Goal: Use online tool/utility: Utilize a website feature to perform a specific function

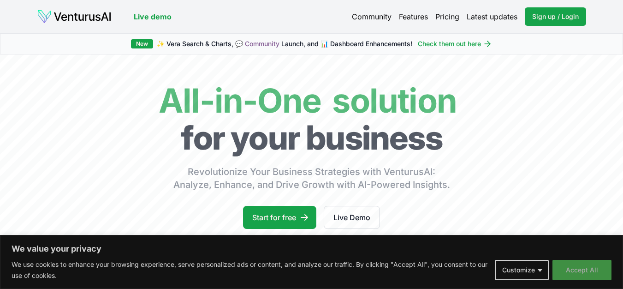
click at [579, 273] on button "Accept All" at bounding box center [581, 270] width 59 height 20
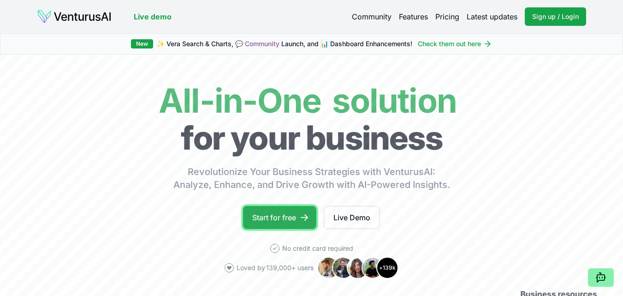
click at [273, 215] on link "Start for free" at bounding box center [279, 217] width 73 height 23
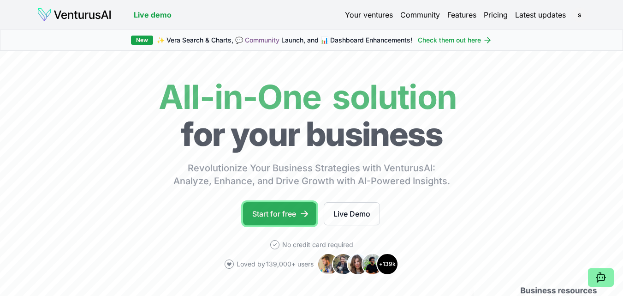
click at [296, 214] on link "Start for free" at bounding box center [279, 213] width 73 height 23
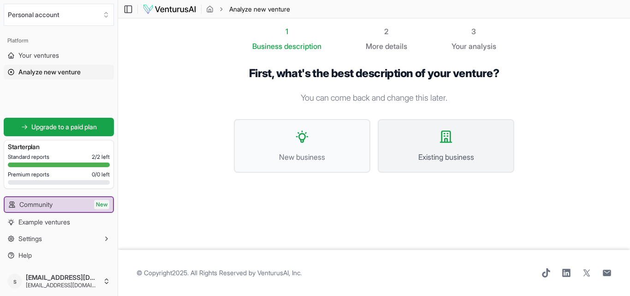
click at [447, 143] on icon at bounding box center [446, 136] width 15 height 15
click at [439, 137] on icon at bounding box center [446, 136] width 15 height 15
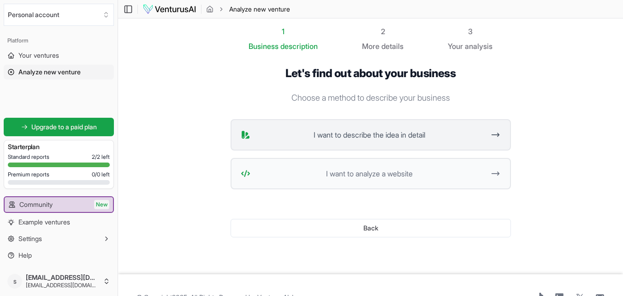
click at [378, 137] on span "I want to describe the idea in detail" at bounding box center [369, 134] width 231 height 11
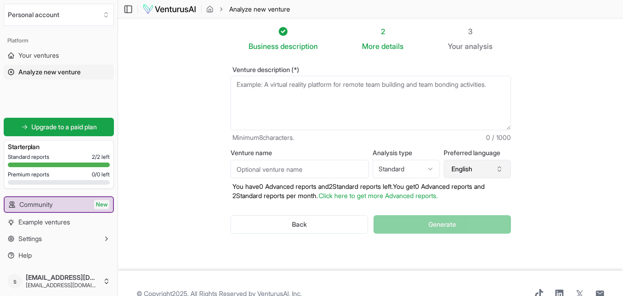
click at [493, 170] on button "English" at bounding box center [477, 169] width 67 height 18
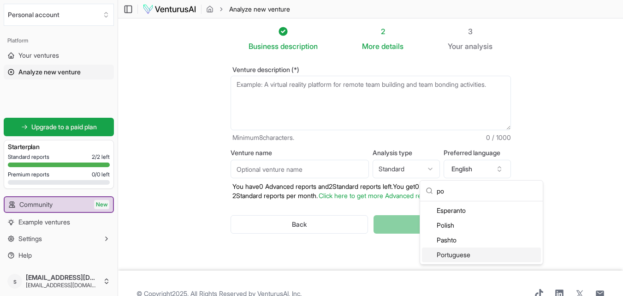
type input "po"
click at [462, 257] on div "Portuguese" at bounding box center [481, 254] width 119 height 15
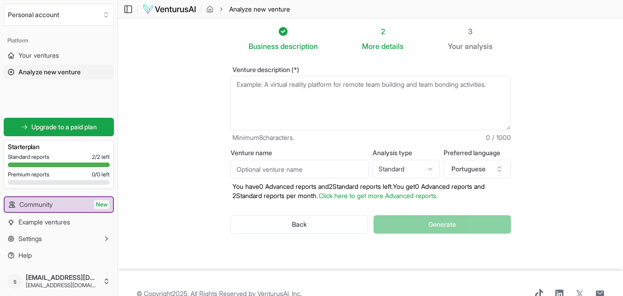
click at [400, 98] on textarea "Venture description (*)" at bounding box center [371, 103] width 280 height 54
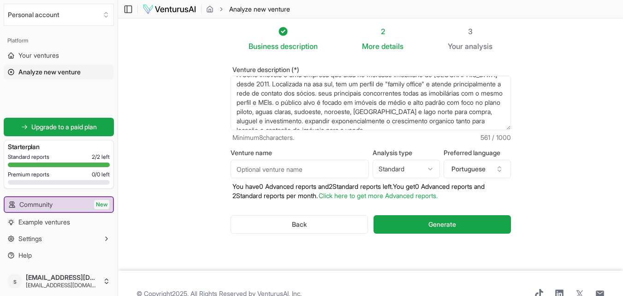
scroll to position [18, 0]
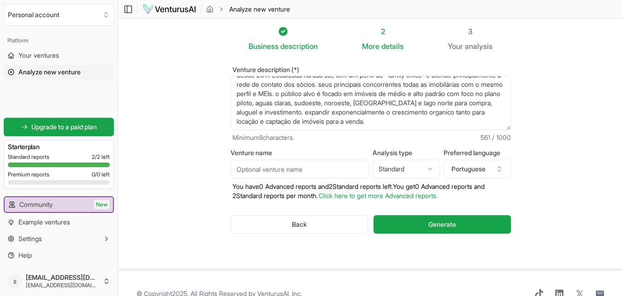
click at [384, 113] on textarea "A Soho Imovéis é uma empresa que atua no mercado imobiliário do [GEOGRAPHIC_DAT…" at bounding box center [371, 103] width 280 height 54
click at [309, 121] on textarea "A Soho Imovéis é uma empresa que atua no mercado imobiliário do [GEOGRAPHIC_DAT…" at bounding box center [371, 103] width 280 height 54
click at [383, 104] on textarea "A Soho Imovéis é uma empresa que atua no mercado imobiliário do [GEOGRAPHIC_DAT…" at bounding box center [371, 103] width 280 height 54
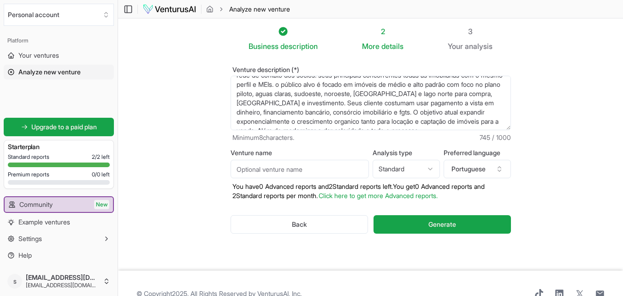
click at [286, 122] on textarea "A Soho Imovéis é uma empresa que atua no mercado imobiliário do [GEOGRAPHIC_DAT…" at bounding box center [371, 103] width 280 height 54
click at [345, 118] on textarea "A Soho Imovéis é uma empresa que atua no mercado imobiliário do [GEOGRAPHIC_DAT…" at bounding box center [371, 103] width 280 height 54
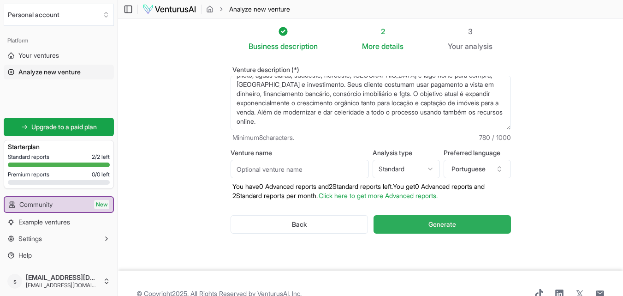
type textarea "A Soho Imovéis é uma empresa que atua no mercado imobiliário do [GEOGRAPHIC_DAT…"
click at [440, 225] on span "Generate" at bounding box center [442, 224] width 28 height 9
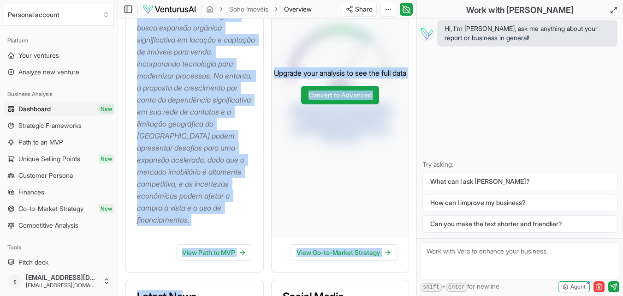
scroll to position [293, 0]
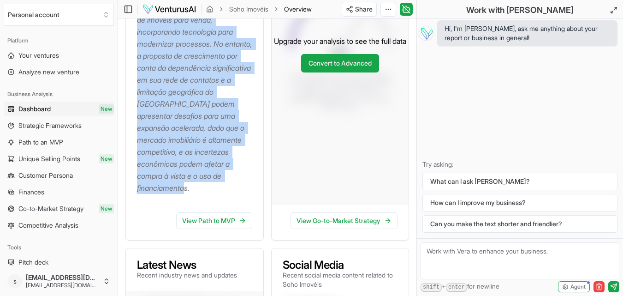
drag, startPoint x: 139, startPoint y: 119, endPoint x: 212, endPoint y: 196, distance: 107.0
click at [212, 194] on p "A Soho Imóveis, atuando no setor imobiliário do [GEOGRAPHIC_DATA] desde 2011, d…" at bounding box center [196, 38] width 119 height 312
copy p "A Soho Imóveis, atuando no setor imobiliário do [GEOGRAPHIC_DATA] desde 2011, d…"
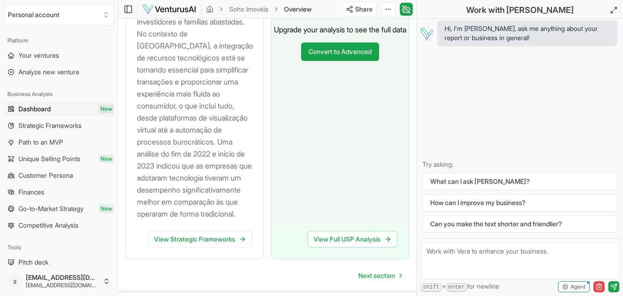
scroll to position [1328, 0]
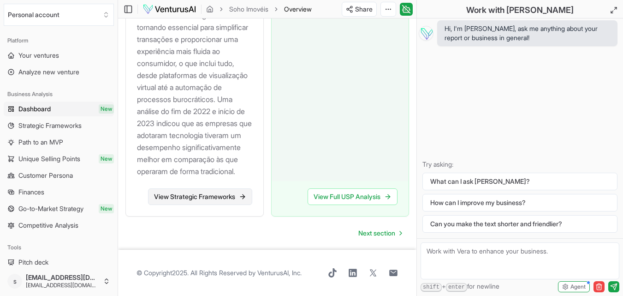
click at [237, 198] on link "View Strategic Frameworks" at bounding box center [200, 196] width 104 height 17
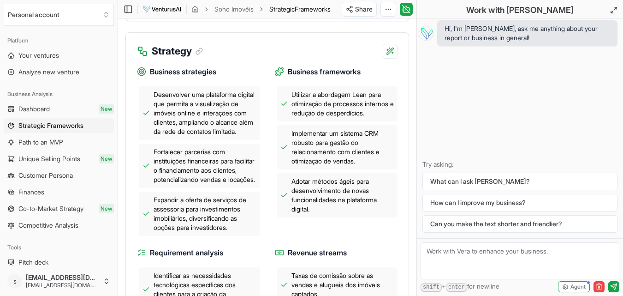
scroll to position [376, 0]
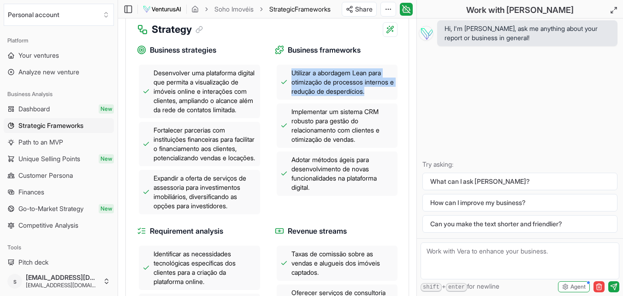
drag, startPoint x: 293, startPoint y: 83, endPoint x: 341, endPoint y: 112, distance: 56.1
click at [341, 96] on span "Utilizar a abordagem Lean para otimização de processos internos e redução de de…" at bounding box center [342, 82] width 103 height 28
copy span "Utilizar a abordagem Lean para otimização de processos internos e redução de de…"
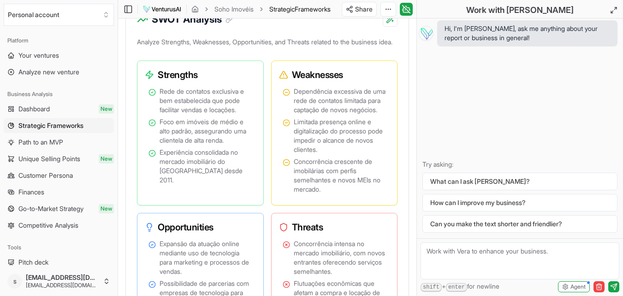
scroll to position [764, 0]
